Goal: Entertainment & Leisure: Consume media (video, audio)

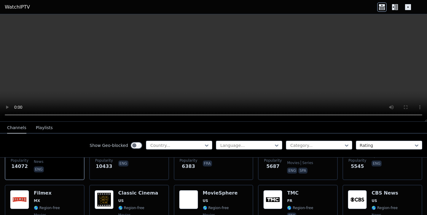
scroll to position [103, 0]
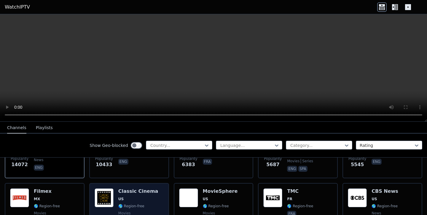
click at [128, 195] on div "Classic Cinema US 🌎 Region-free movies eng" at bounding box center [138, 210] width 40 height 43
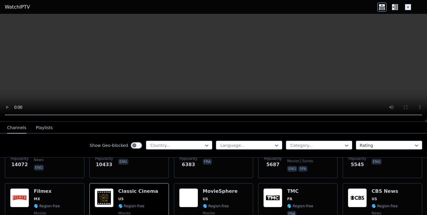
click at [395, 7] on icon at bounding box center [396, 7] width 3 height 6
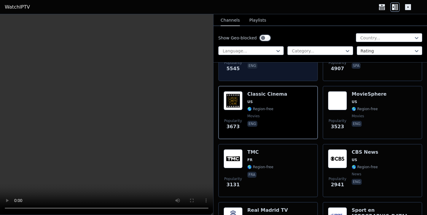
scroll to position [248, 0]
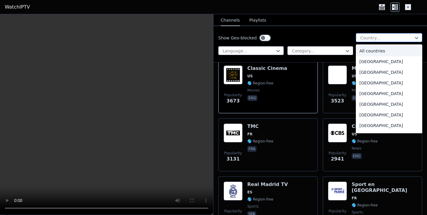
click at [386, 40] on div at bounding box center [387, 38] width 54 height 6
click at [382, 119] on div "[GEOGRAPHIC_DATA]" at bounding box center [389, 114] width 66 height 11
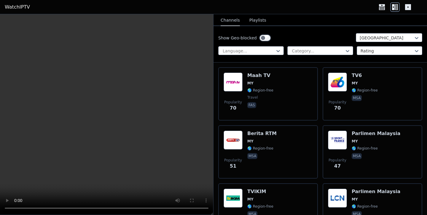
scroll to position [344, 0]
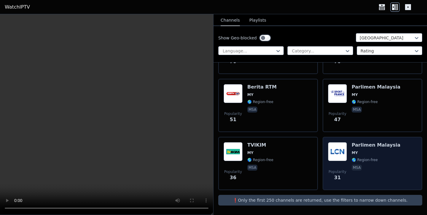
click at [381, 157] on div "Parlimen Malaysia MY 🌎 Region-free msa" at bounding box center [376, 163] width 49 height 43
click at [364, 152] on span "MY" at bounding box center [376, 153] width 49 height 5
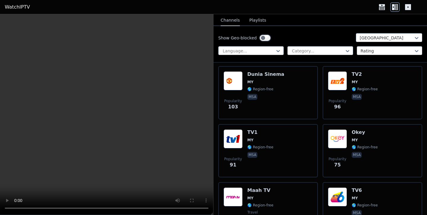
scroll to position [0, 0]
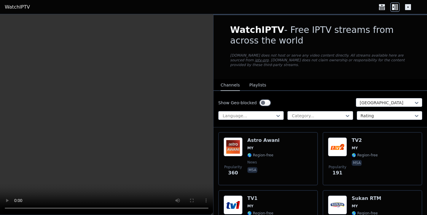
click at [255, 82] on button "Playlists" at bounding box center [257, 85] width 17 height 11
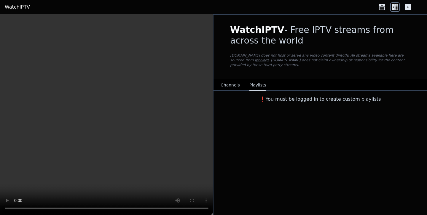
click at [234, 88] on button "Channels" at bounding box center [230, 85] width 19 height 11
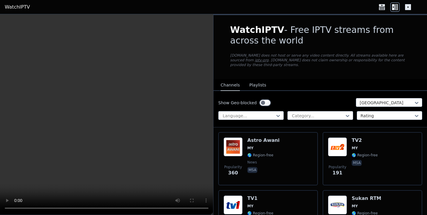
click at [288, 33] on h1 "WatchIPTV - Free IPTV streams from across the world" at bounding box center [320, 35] width 180 height 21
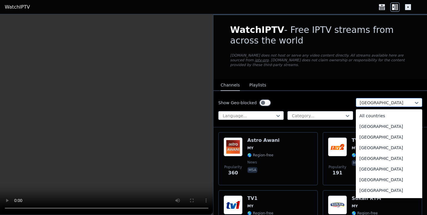
click at [395, 101] on div at bounding box center [387, 103] width 54 height 6
click at [388, 119] on div "All countries" at bounding box center [389, 116] width 66 height 11
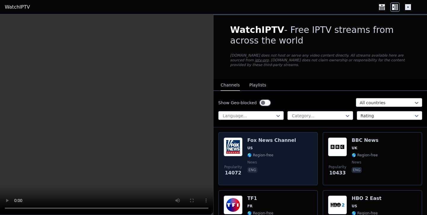
click at [279, 145] on div "[PERSON_NAME] US 🌎 Region-free news eng" at bounding box center [271, 159] width 49 height 43
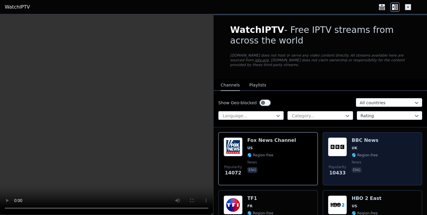
click at [358, 153] on span "🌎 Region-free" at bounding box center [365, 155] width 26 height 5
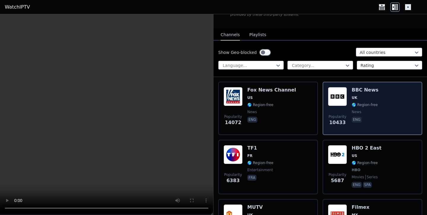
scroll to position [52, 0]
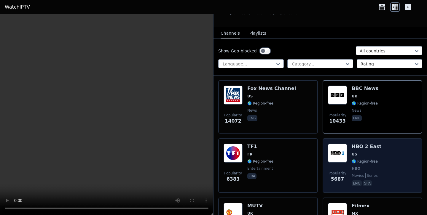
click at [341, 151] on img at bounding box center [337, 153] width 19 height 19
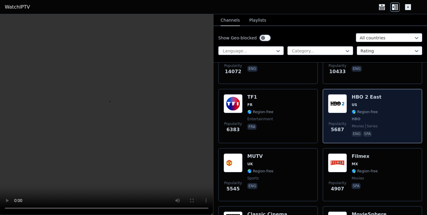
scroll to position [102, 0]
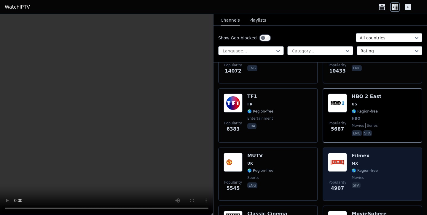
click at [372, 173] on div "Filmex MX 🌎 Region-free movies spa" at bounding box center [365, 174] width 26 height 43
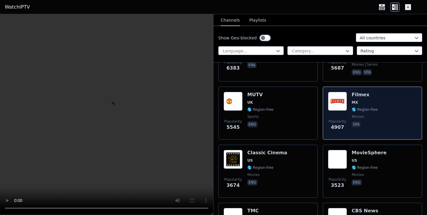
scroll to position [166, 0]
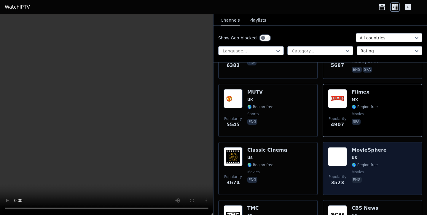
click at [372, 163] on span "🌎 Region-free" at bounding box center [365, 165] width 26 height 5
